Goal: Task Accomplishment & Management: Manage account settings

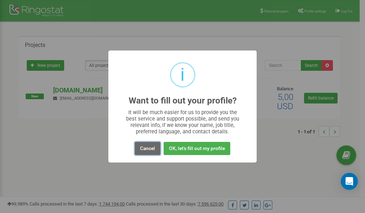
click at [148, 150] on button "Cancel" at bounding box center [148, 148] width 26 height 13
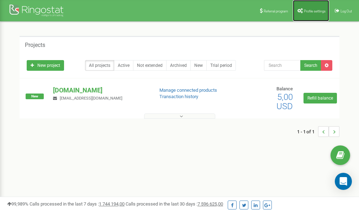
click at [314, 9] on span "Profile settings" at bounding box center [315, 11] width 22 height 4
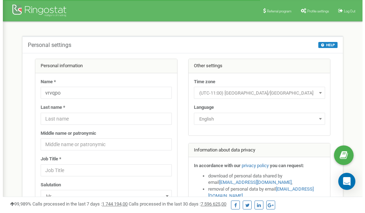
scroll to position [36, 0]
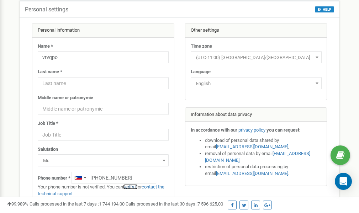
click at [133, 188] on link "verify it" at bounding box center [130, 186] width 15 height 5
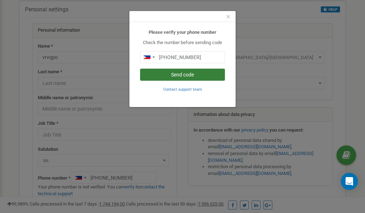
click at [178, 74] on button "Send code" at bounding box center [182, 75] width 85 height 12
